Goal: Task Accomplishment & Management: Manage account settings

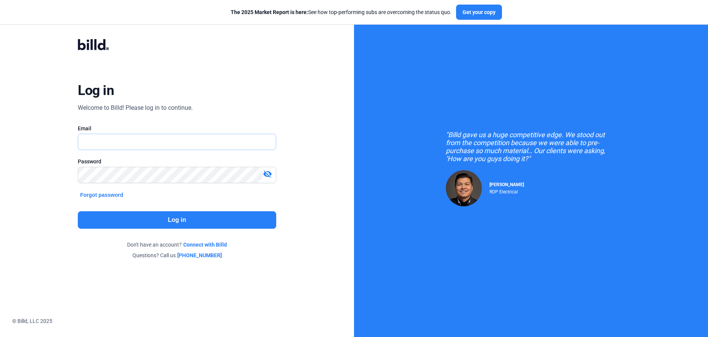
type input "[PERSON_NAME][EMAIL_ADDRESS][DOMAIN_NAME]"
click at [227, 214] on button "Log in" at bounding box center [177, 219] width 198 height 17
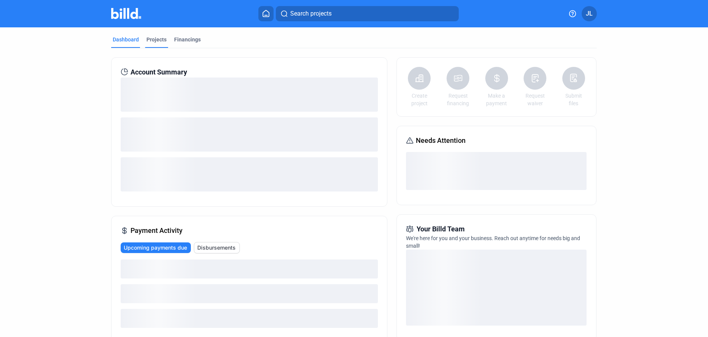
click at [159, 41] on div "Projects" at bounding box center [156, 40] width 20 height 8
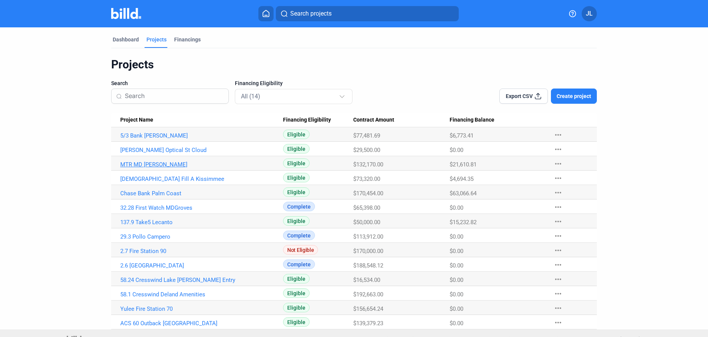
click at [139, 163] on link "MTR MD [PERSON_NAME]" at bounding box center [201, 164] width 163 height 7
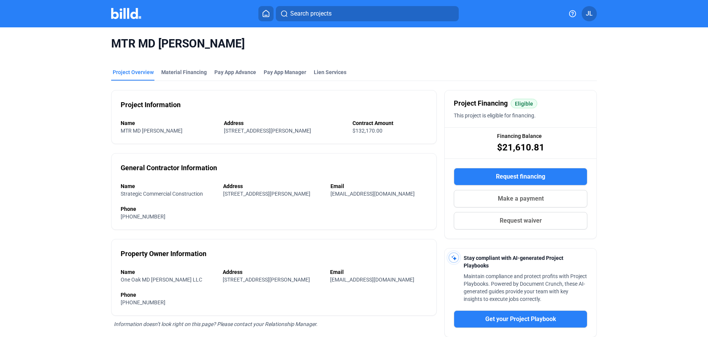
click at [178, 57] on div "MTR MD [PERSON_NAME]" at bounding box center [354, 43] width 486 height 33
click at [176, 74] on div "Material Financing" at bounding box center [184, 72] width 46 height 8
